Goal: Task Accomplishment & Management: Manage account settings

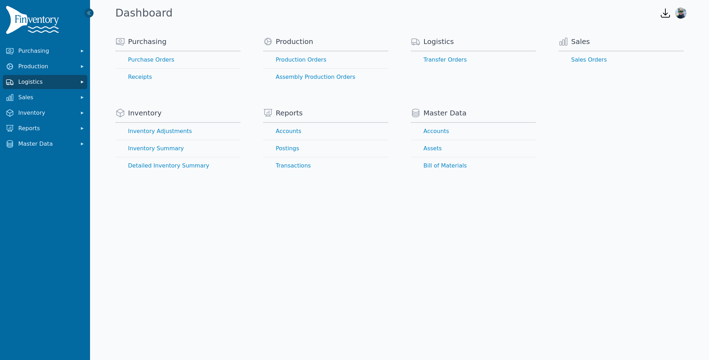
click at [49, 78] on span "Logistics" at bounding box center [46, 82] width 56 height 8
click at [40, 99] on link "Transfer Orders" at bounding box center [45, 97] width 82 height 14
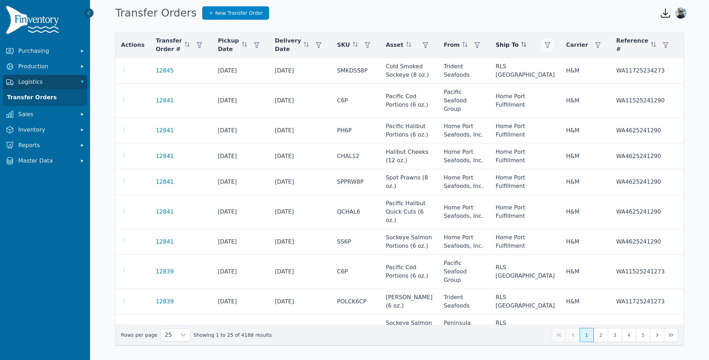
click at [545, 46] on icon "button" at bounding box center [548, 45] width 6 height 6
click at [515, 60] on div "Any" at bounding box center [528, 64] width 60 height 14
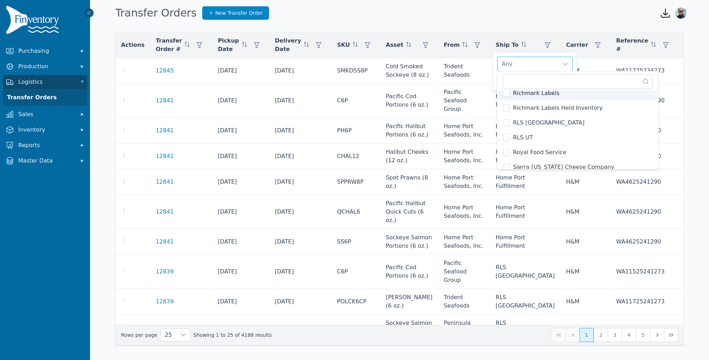
scroll to position [1062, 0]
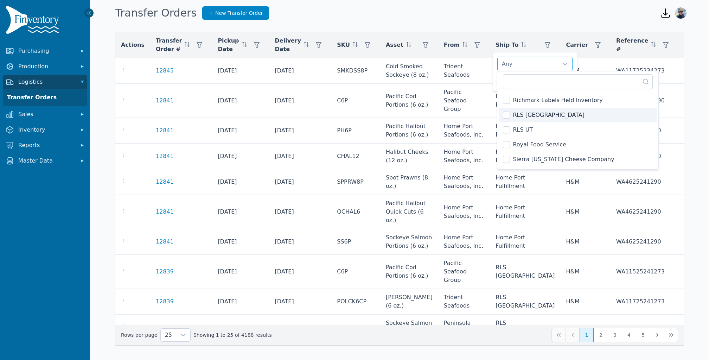
click at [527, 113] on span "RLS [GEOGRAPHIC_DATA]" at bounding box center [548, 115] width 71 height 8
click at [532, 59] on div "RLS [GEOGRAPHIC_DATA]" at bounding box center [528, 64] width 60 height 14
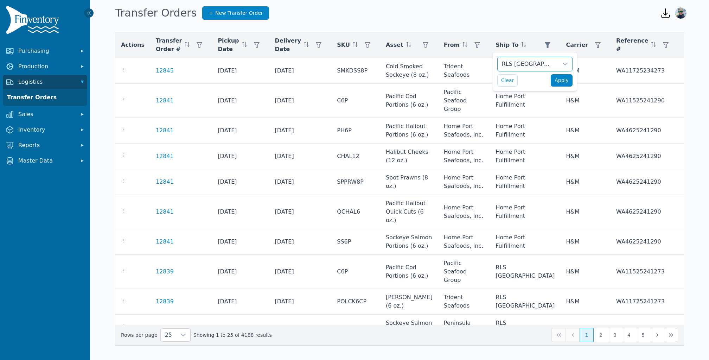
click at [559, 80] on span "Apply" at bounding box center [562, 80] width 14 height 7
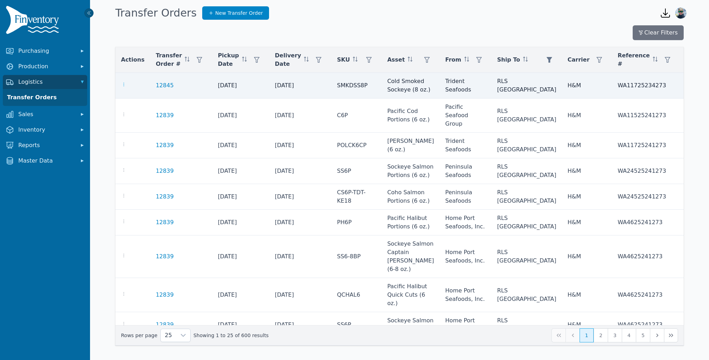
click at [126, 84] on icon "button" at bounding box center [124, 85] width 6 height 6
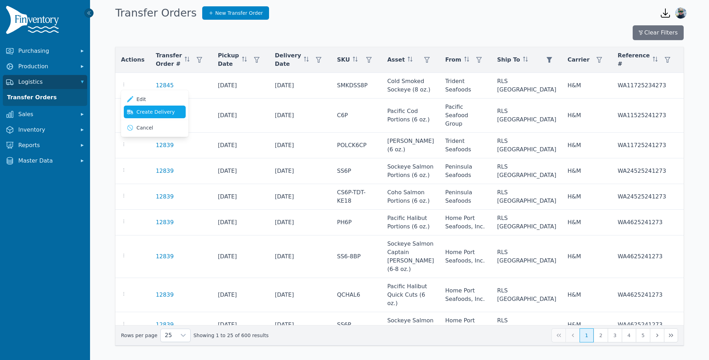
click at [151, 113] on link "Create Delivery" at bounding box center [155, 111] width 62 height 13
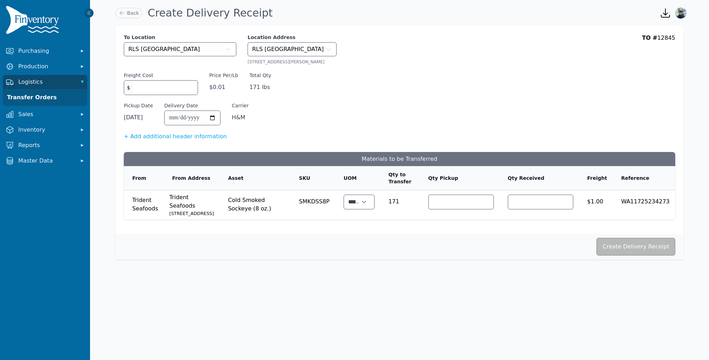
click at [540, 194] on div "***" at bounding box center [540, 201] width 65 height 15
click at [538, 201] on input "***" at bounding box center [540, 202] width 65 height 14
type input "***"
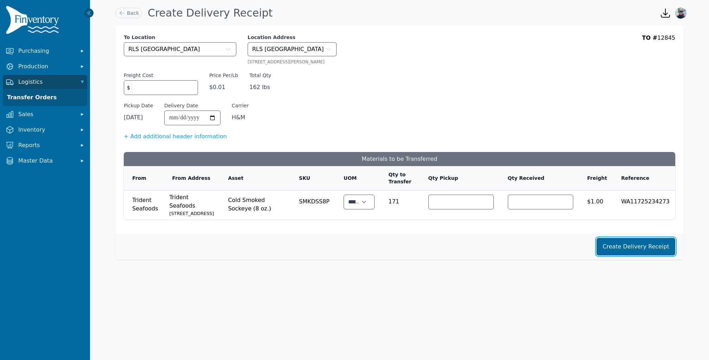
click at [620, 255] on button "Create Delivery Receipt" at bounding box center [635, 247] width 79 height 18
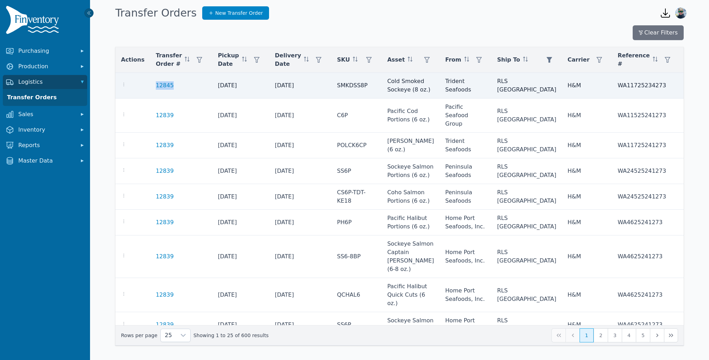
drag, startPoint x: 173, startPoint y: 89, endPoint x: 152, endPoint y: 89, distance: 21.8
click at [152, 89] on td "12845" at bounding box center [181, 86] width 62 height 26
copy link "12845"
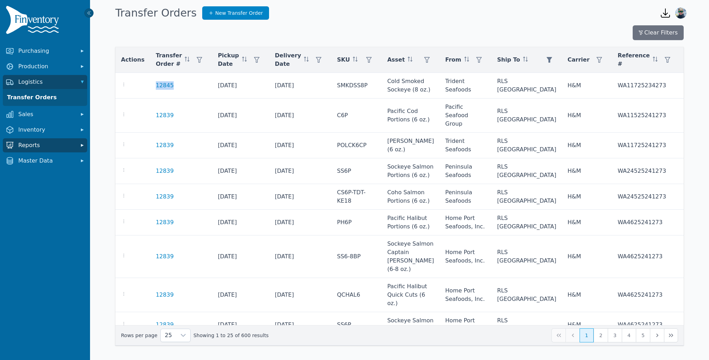
click at [45, 145] on span "Reports" at bounding box center [46, 145] width 56 height 8
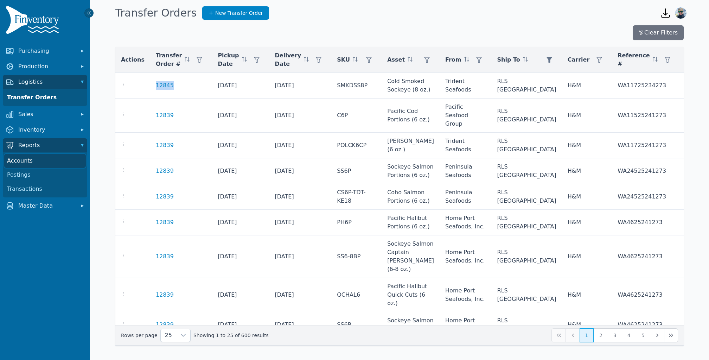
click at [38, 161] on link "Accounts" at bounding box center [45, 161] width 82 height 14
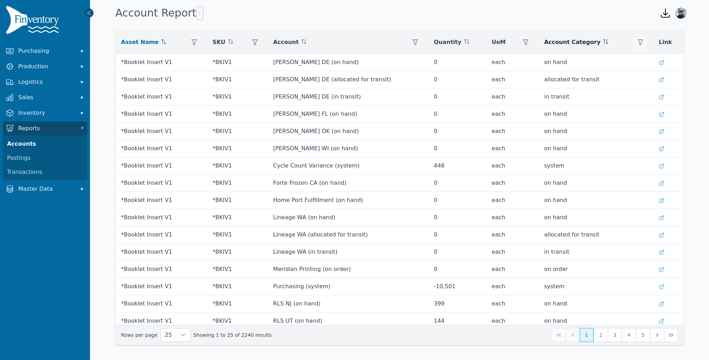
click at [639, 42] on icon "button" at bounding box center [641, 42] width 6 height 6
click at [598, 63] on div "Any" at bounding box center [597, 61] width 60 height 14
click at [611, 62] on div "On Hand" at bounding box center [597, 61] width 60 height 14
click at [629, 79] on span "Apply" at bounding box center [631, 77] width 14 height 7
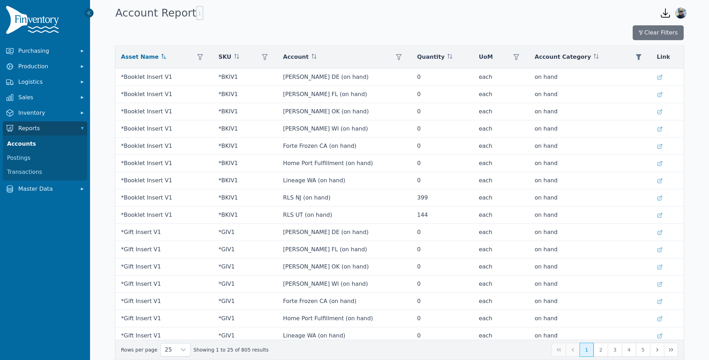
click at [197, 16] on icon "button" at bounding box center [200, 14] width 6 height 6
click at [210, 26] on span "Export .csv" at bounding box center [211, 28] width 40 height 6
click at [43, 84] on span "Logistics" at bounding box center [46, 82] width 56 height 8
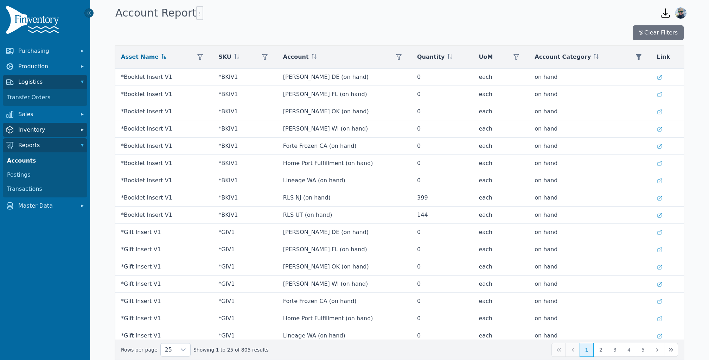
click at [39, 128] on span "Inventory" at bounding box center [46, 130] width 56 height 8
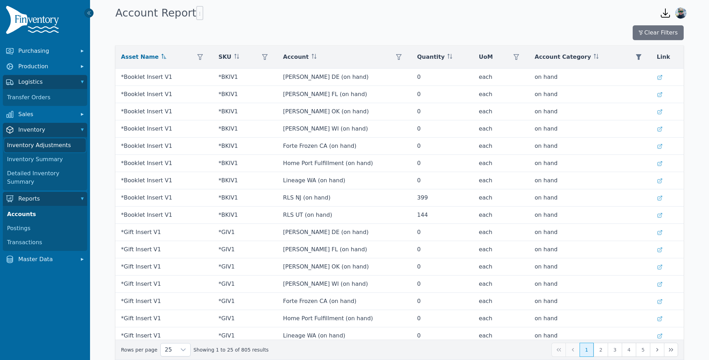
click at [50, 148] on link "Inventory Adjustments" at bounding box center [45, 145] width 82 height 14
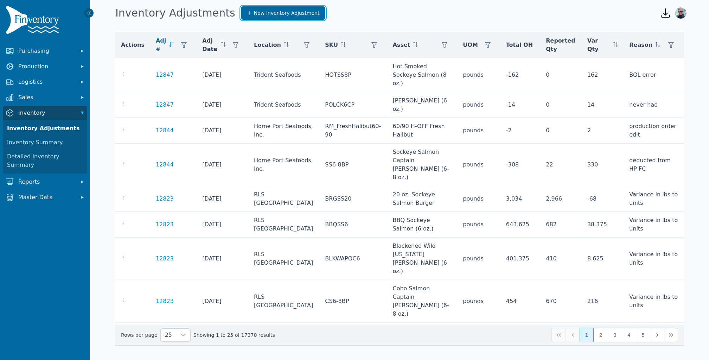
click at [267, 16] on span "New Inventory Adjustment" at bounding box center [287, 12] width 66 height 7
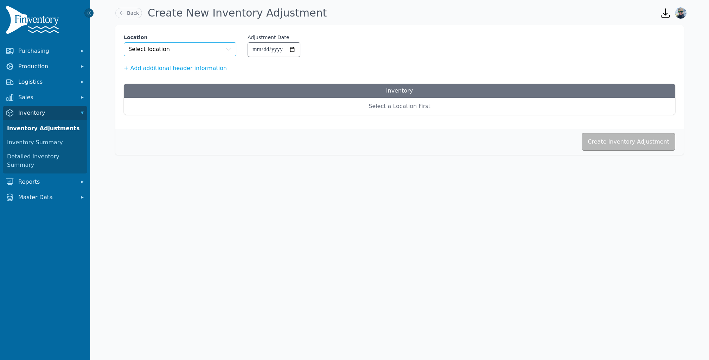
click at [216, 54] on button "Select location" at bounding box center [180, 49] width 113 height 14
type input "****"
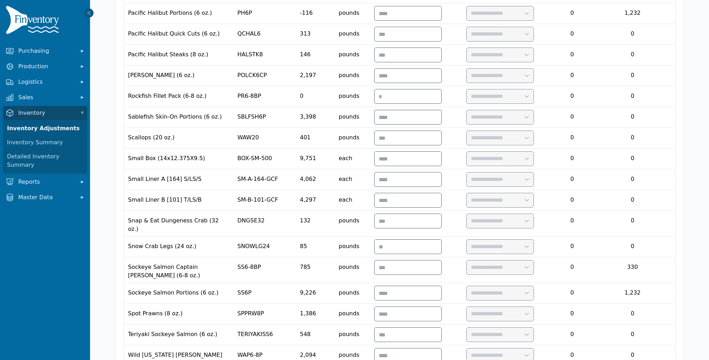
scroll to position [687, 0]
click at [424, 260] on input "number" at bounding box center [407, 267] width 67 height 14
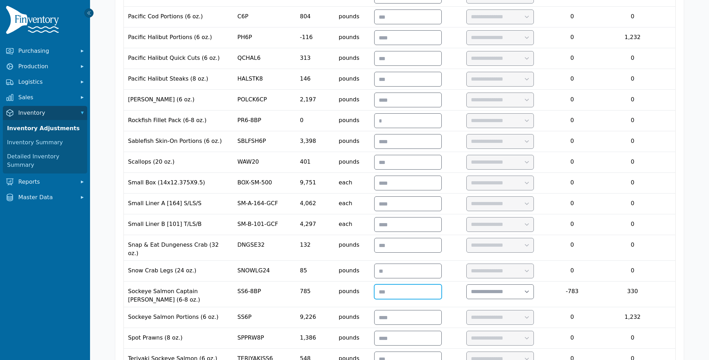
scroll to position [671, 0]
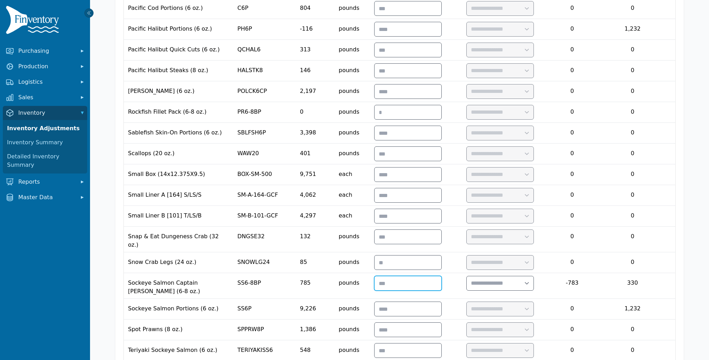
type input "*"
click at [462, 299] on td at bounding box center [416, 309] width 92 height 21
click at [441, 276] on input "*" at bounding box center [407, 283] width 67 height 14
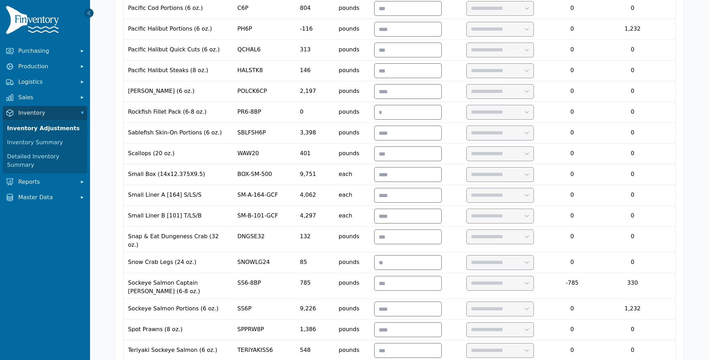
click at [502, 322] on div "**********" at bounding box center [500, 329] width 68 height 15
click at [441, 276] on input "number" at bounding box center [407, 283] width 67 height 14
type input "***"
click at [521, 276] on select "**********" at bounding box center [500, 283] width 67 height 14
click at [498, 276] on select "**********" at bounding box center [500, 283] width 67 height 14
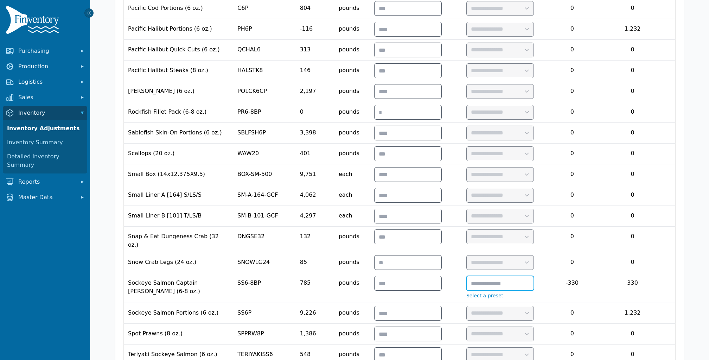
click at [533, 276] on input "text" at bounding box center [500, 283] width 67 height 14
type input "**********"
click at [554, 303] on td "**********" at bounding box center [508, 313] width 92 height 21
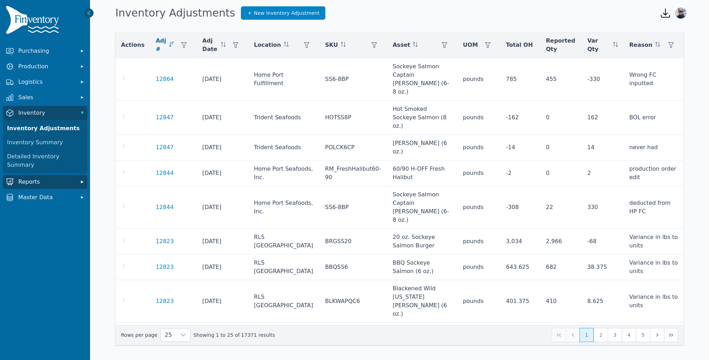
click at [45, 178] on span "Reports" at bounding box center [46, 182] width 56 height 8
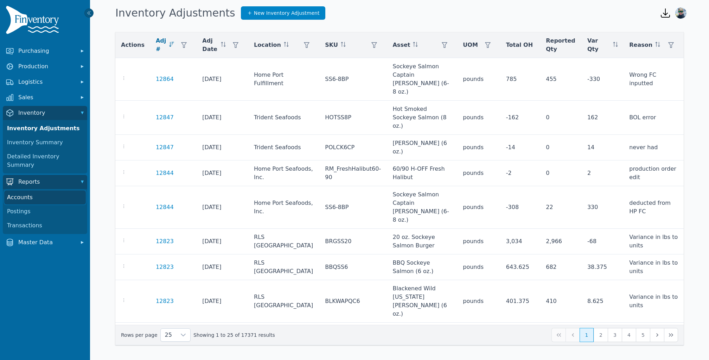
click at [36, 190] on link "Accounts" at bounding box center [45, 197] width 82 height 14
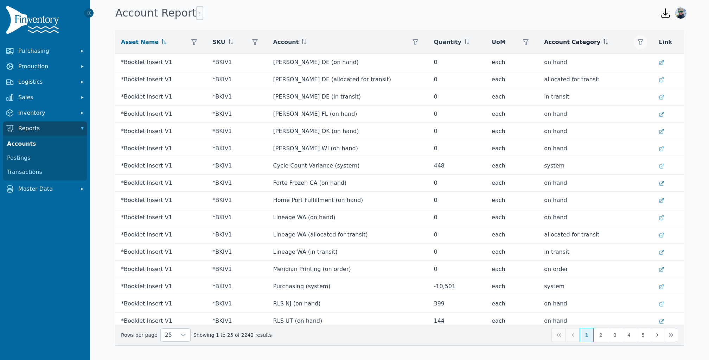
click at [641, 47] on button "button" at bounding box center [640, 42] width 14 height 14
click at [612, 66] on div "Any" at bounding box center [597, 61] width 60 height 14
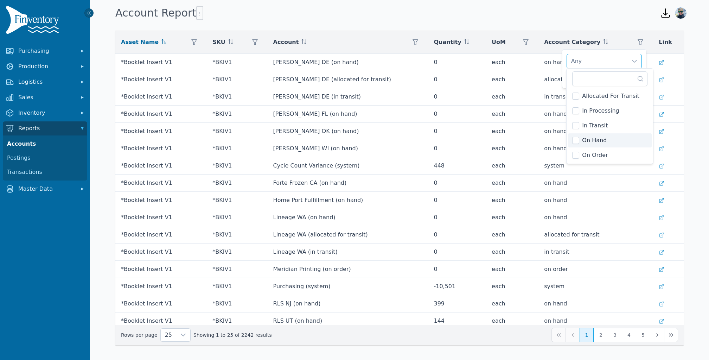
click at [596, 140] on span "On Hand" at bounding box center [594, 140] width 25 height 8
click at [617, 61] on div "On Hand" at bounding box center [597, 61] width 60 height 14
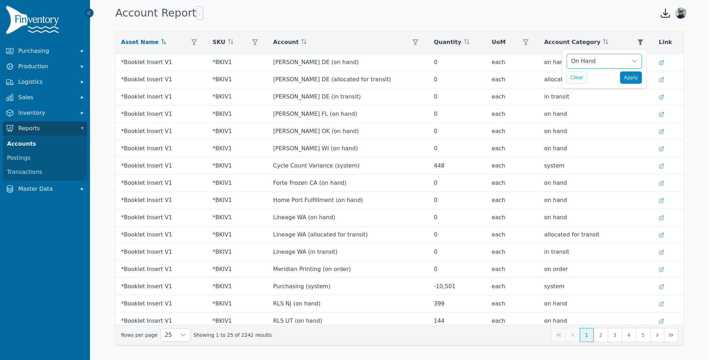
click at [634, 79] on span "Apply" at bounding box center [631, 77] width 14 height 7
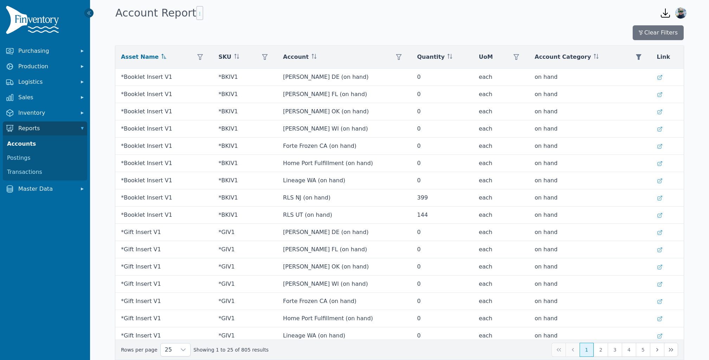
click at [197, 16] on icon "button" at bounding box center [200, 14] width 6 height 6
click at [205, 27] on span "Export .csv" at bounding box center [211, 28] width 40 height 6
